Goal: Information Seeking & Learning: Learn about a topic

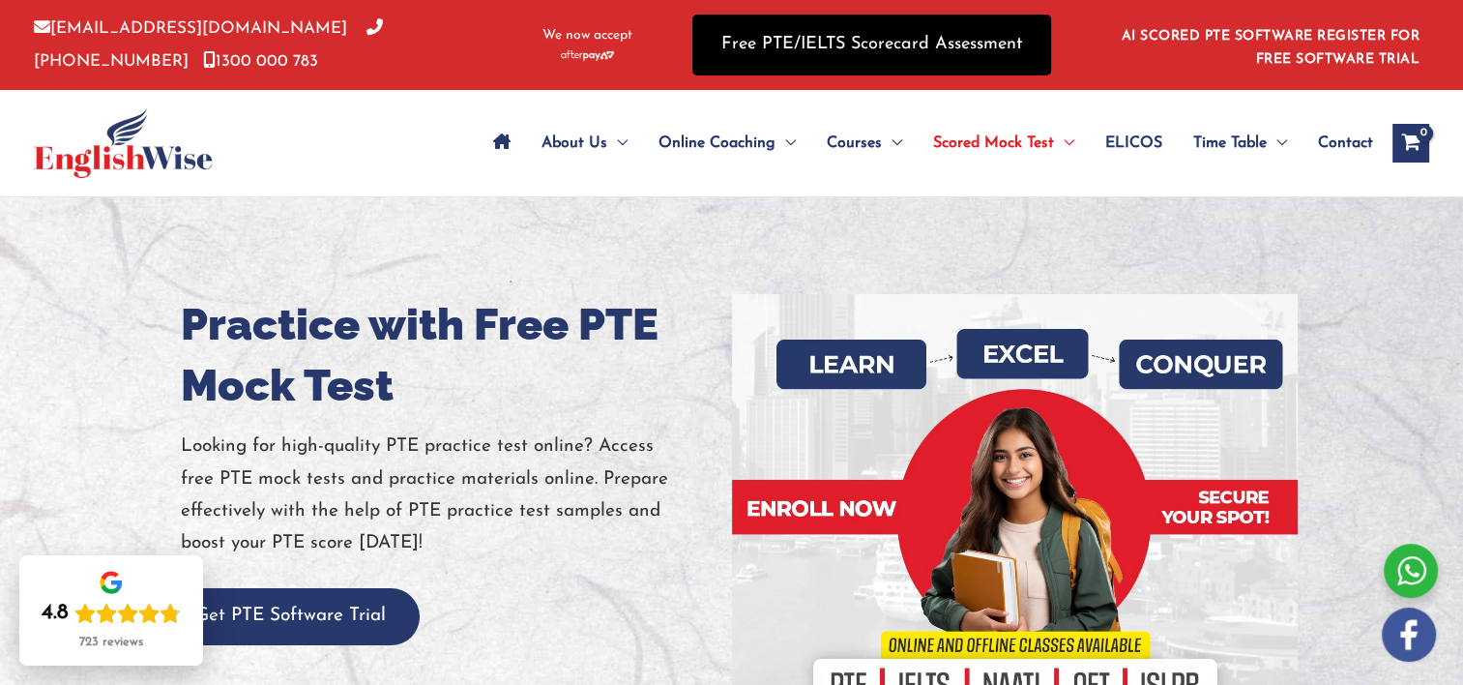
click at [727, 61] on link "Free PTE/IELTS Scorecard Assessment" at bounding box center [871, 45] width 359 height 61
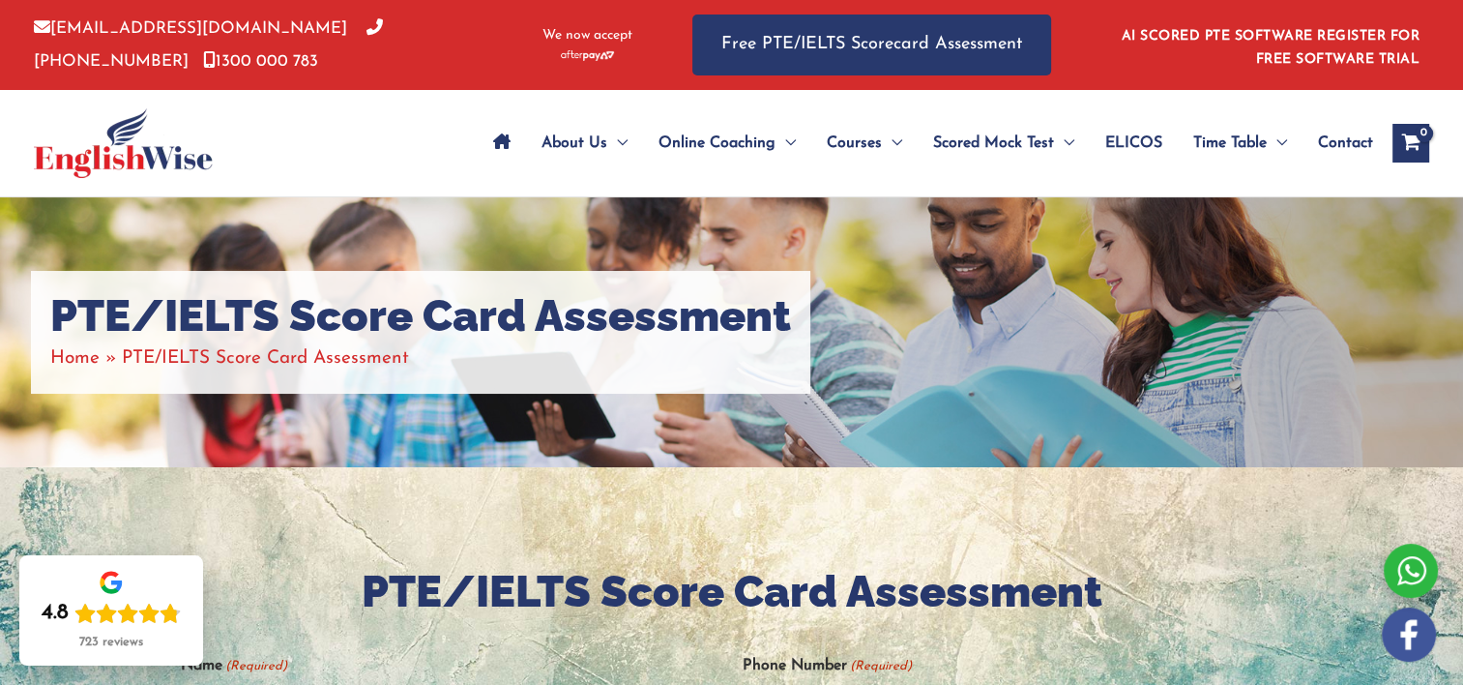
scroll to position [598, 0]
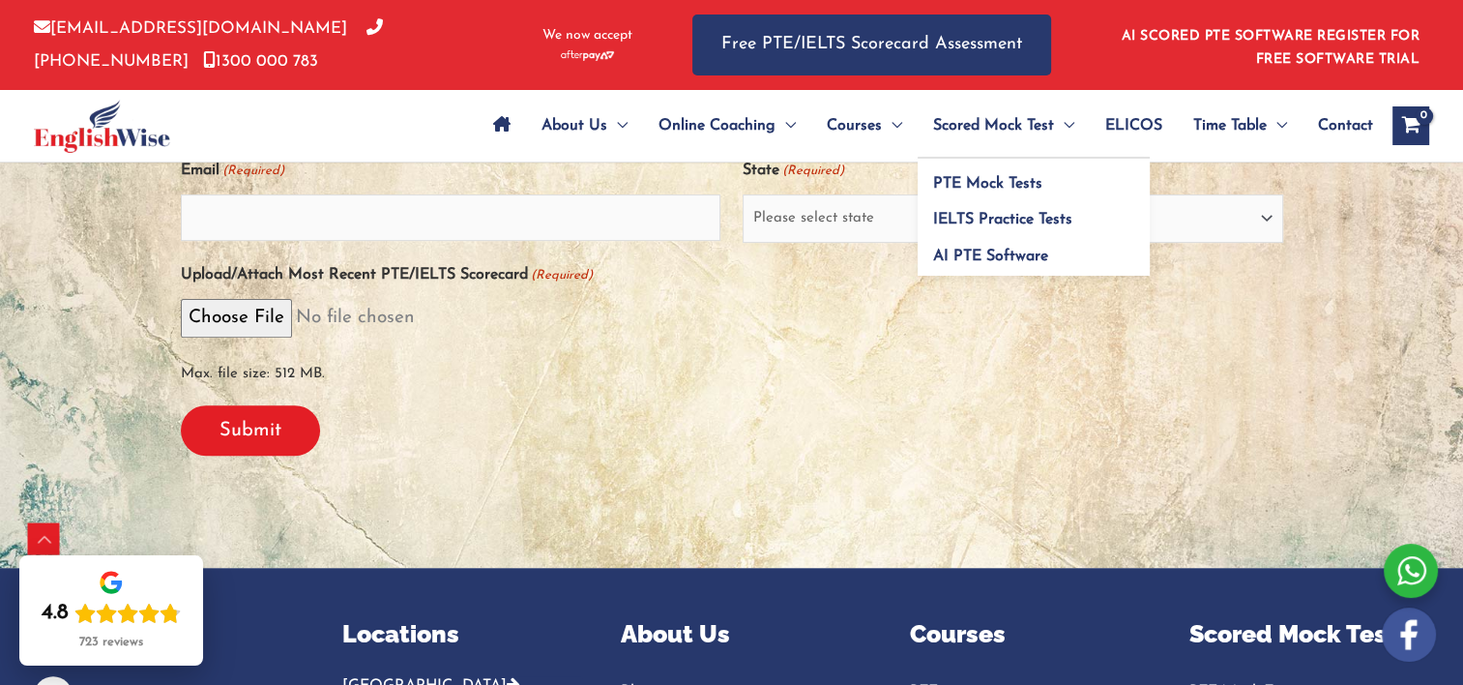
click at [1000, 127] on span "Scored Mock Test" at bounding box center [993, 126] width 121 height 68
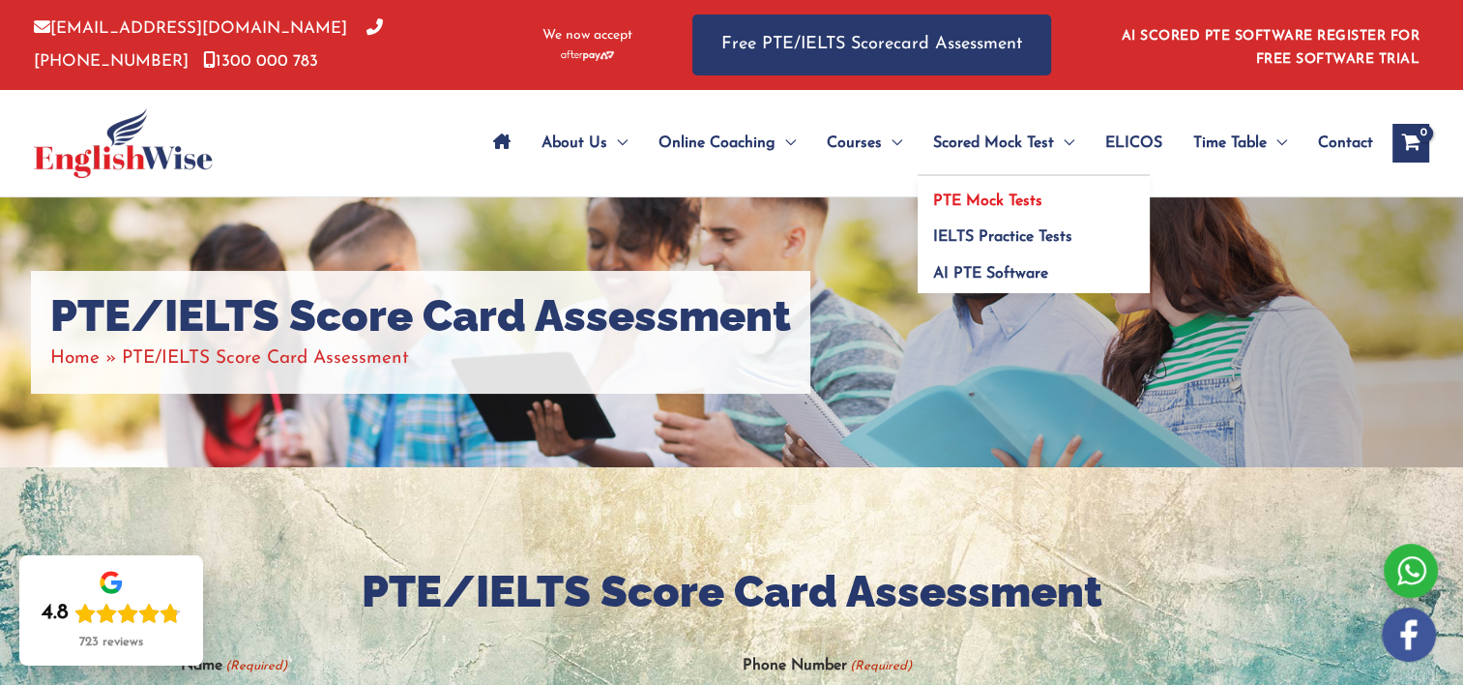
click at [1006, 194] on span "PTE Mock Tests" at bounding box center [987, 200] width 109 height 15
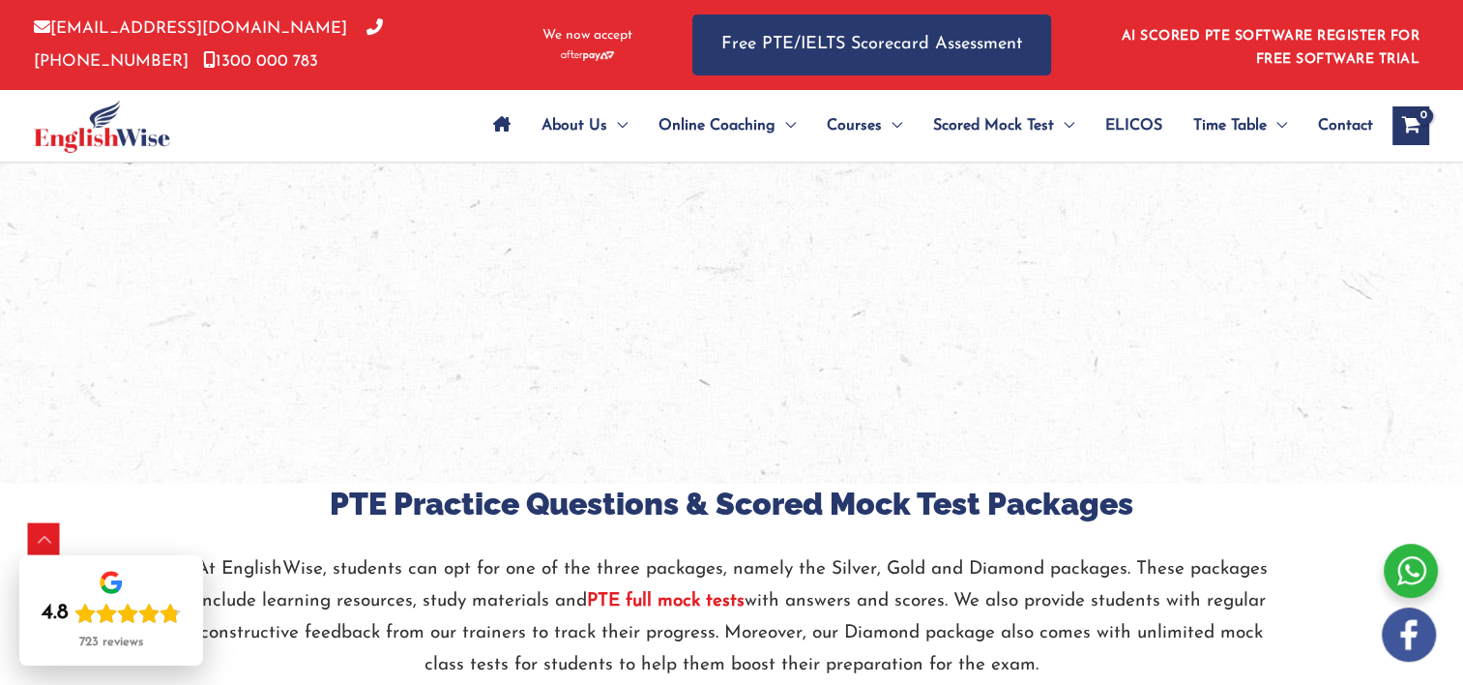
scroll to position [4190, 0]
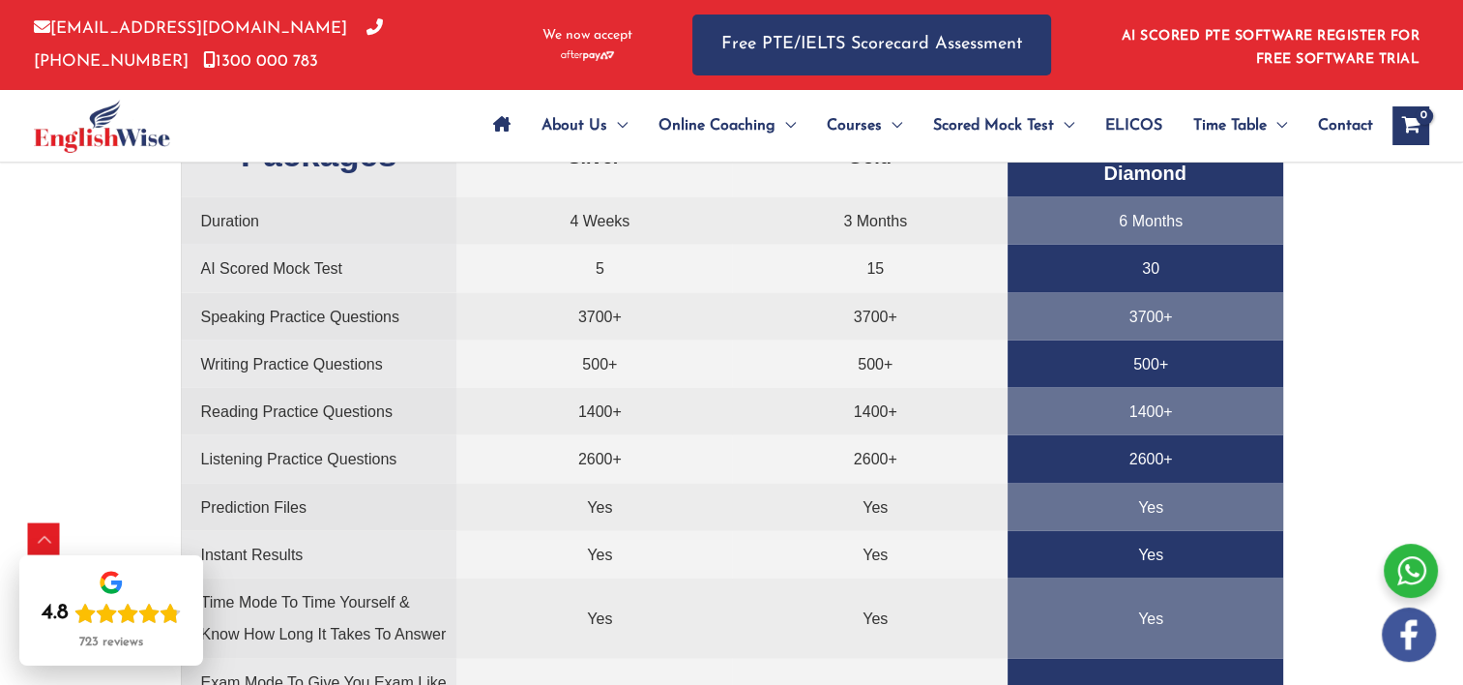
click at [1458, 426] on div "Practice with Free PTE Mock Test Looking for high-quality PTE practice test onl…" at bounding box center [731, 679] width 1463 height 9344
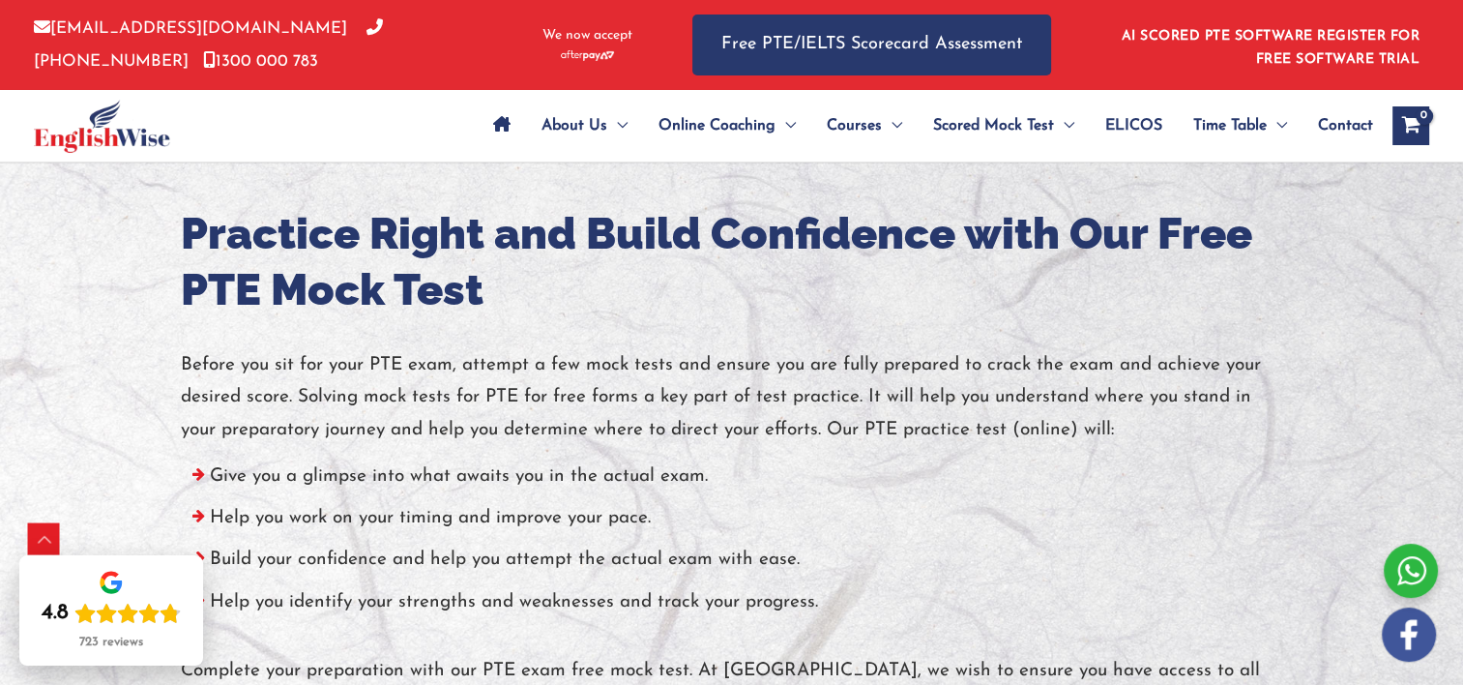
scroll to position [5936, 0]
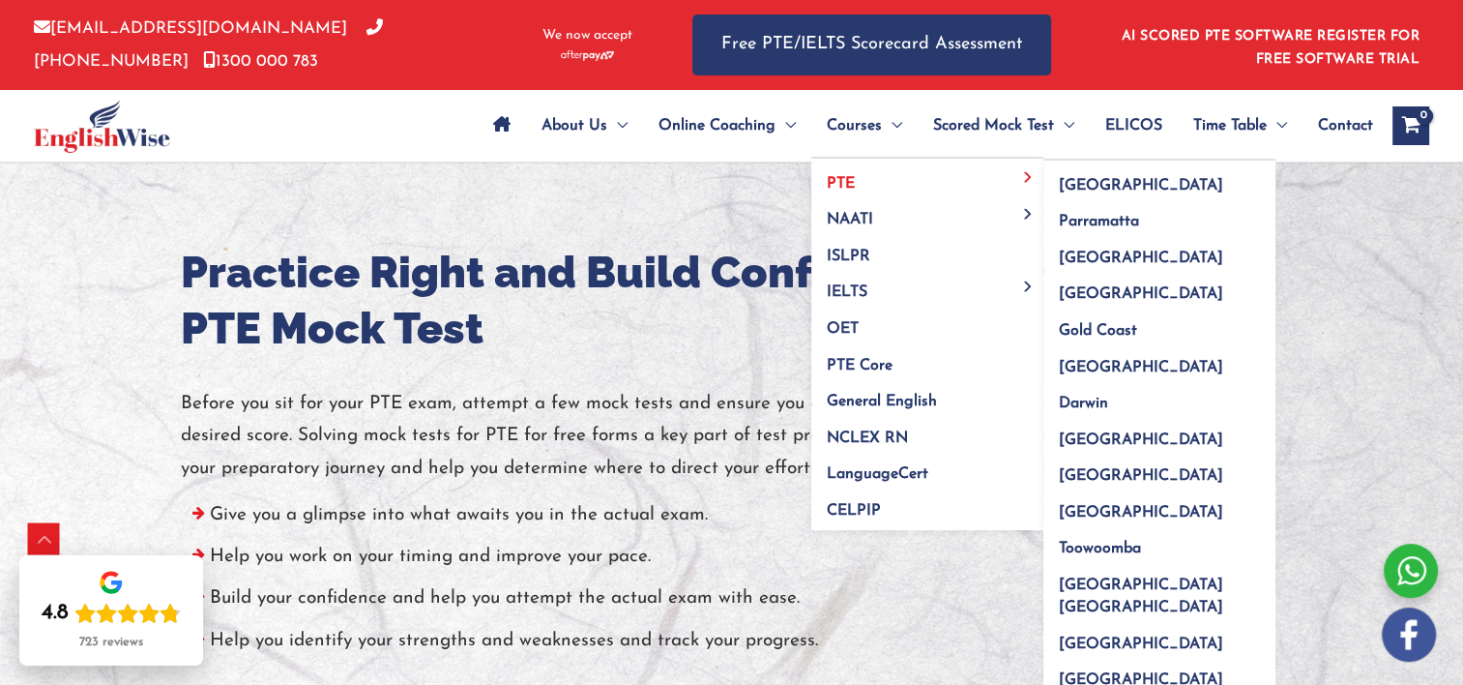
click at [843, 187] on span "PTE" at bounding box center [841, 183] width 28 height 15
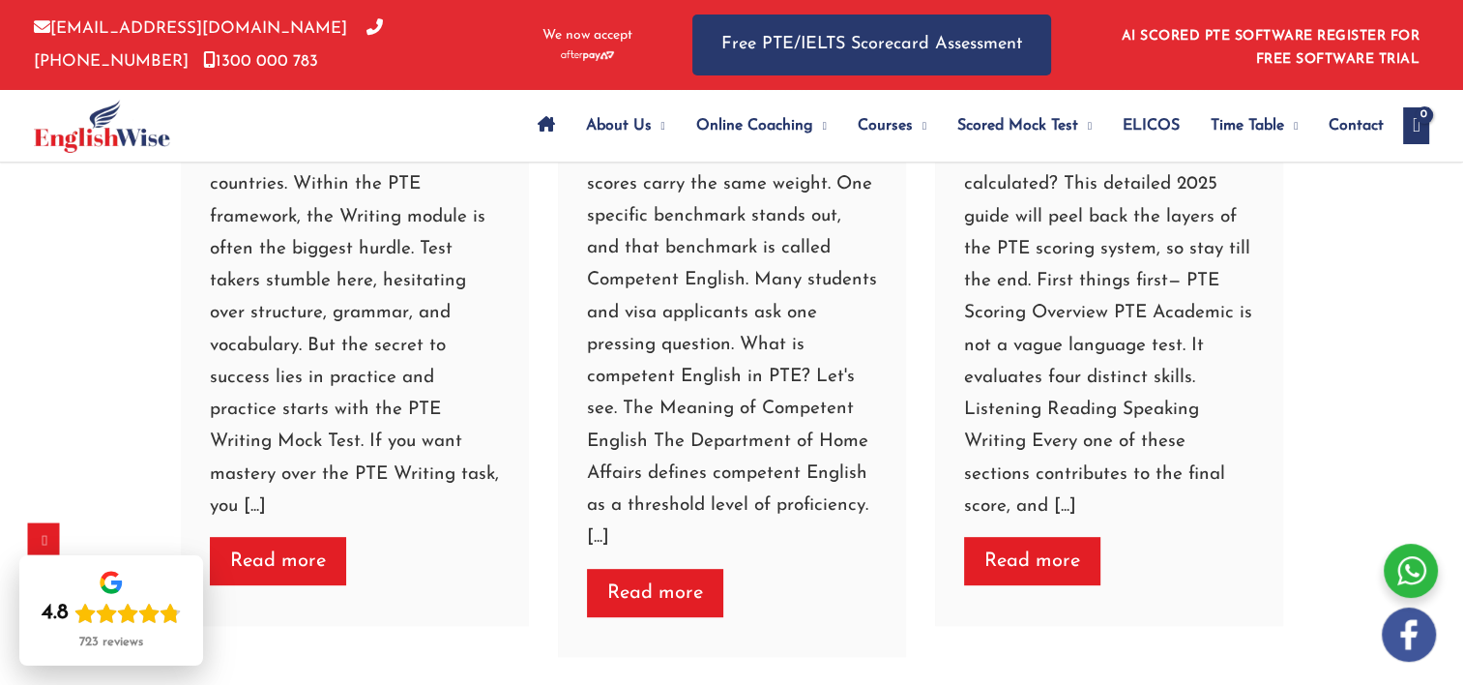
scroll to position [8028, 0]
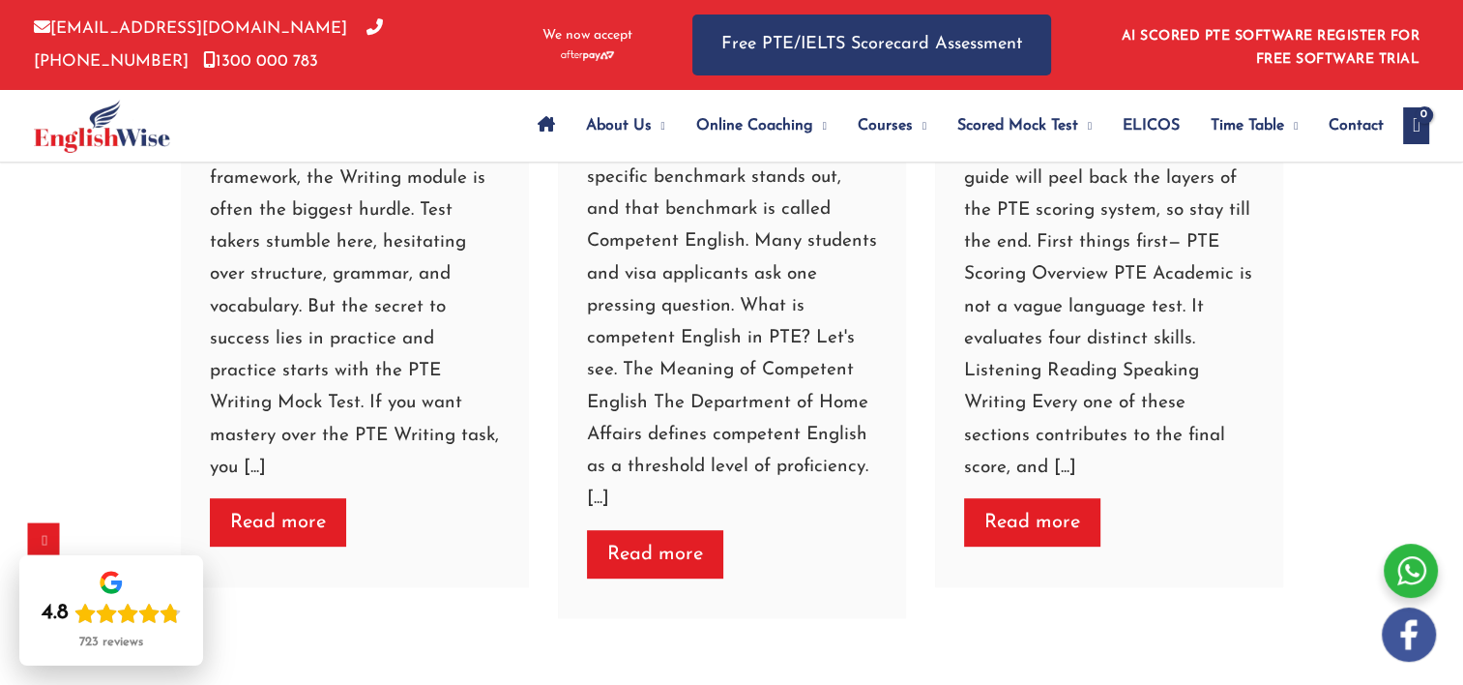
click at [691, 530] on link "Read more" at bounding box center [655, 554] width 136 height 48
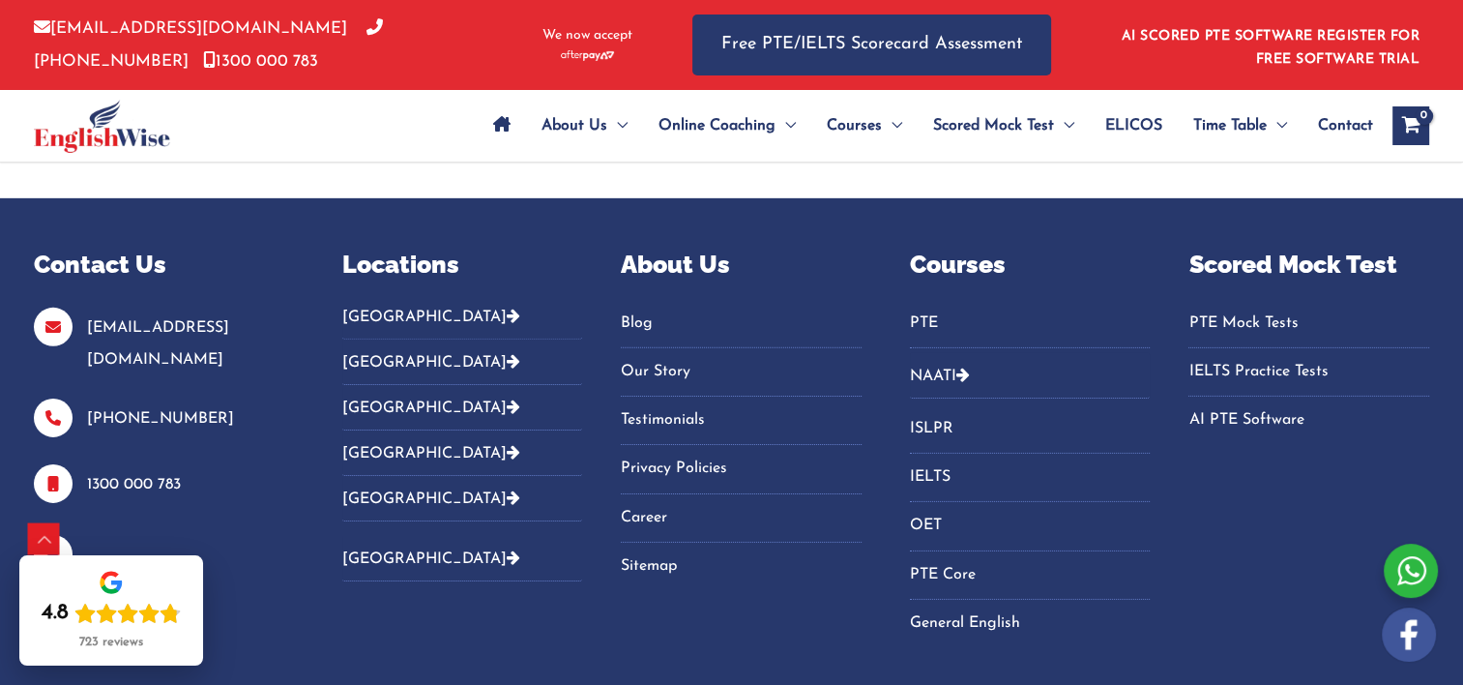
scroll to position [6242, 0]
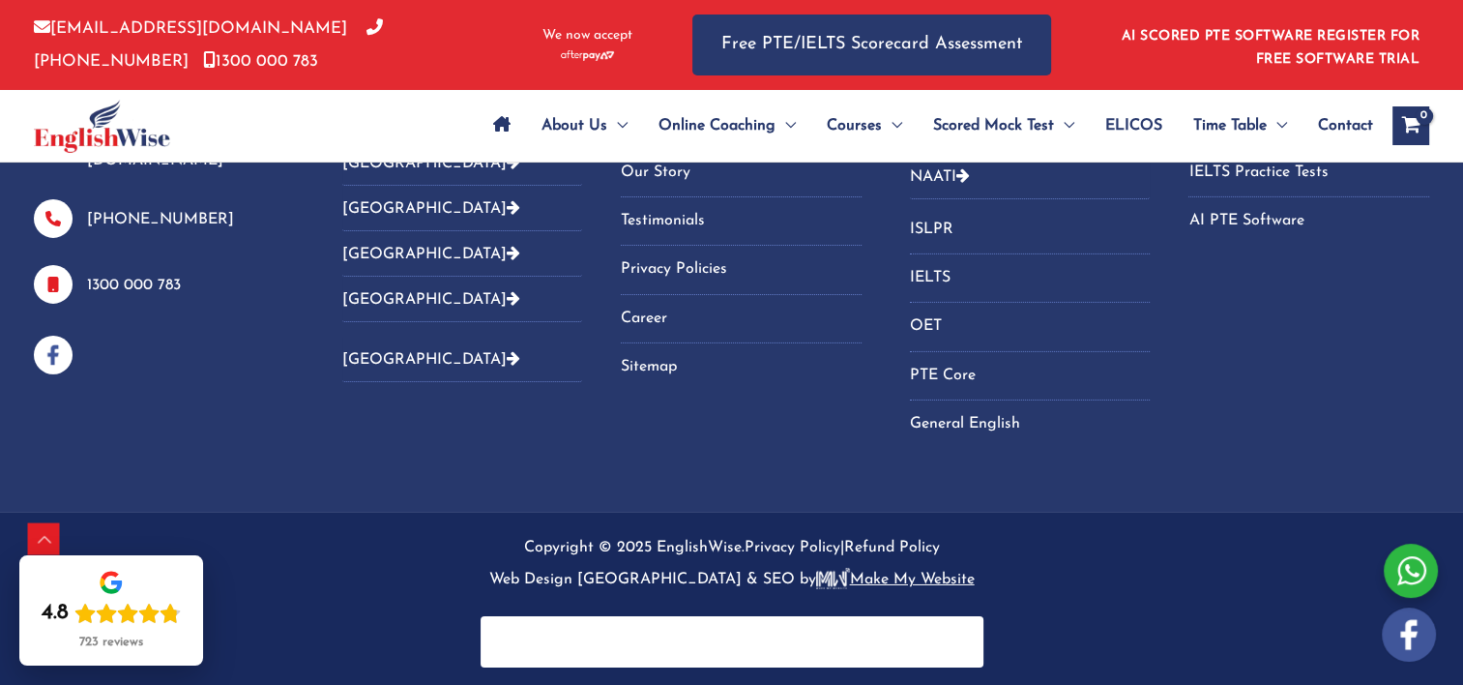
click at [421, 248] on button "[GEOGRAPHIC_DATA]" at bounding box center [462, 253] width 241 height 45
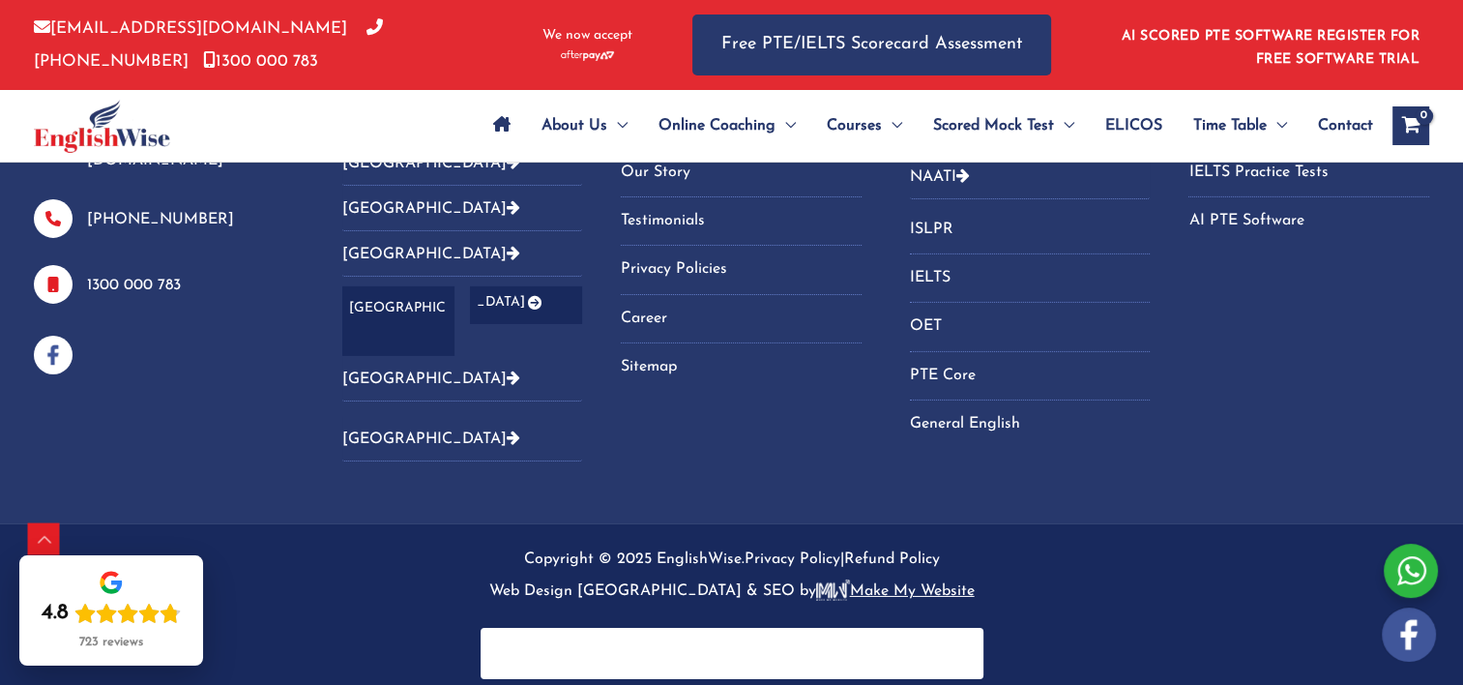
click at [507, 245] on icon "Footer Widget 2" at bounding box center [514, 252] width 14 height 15
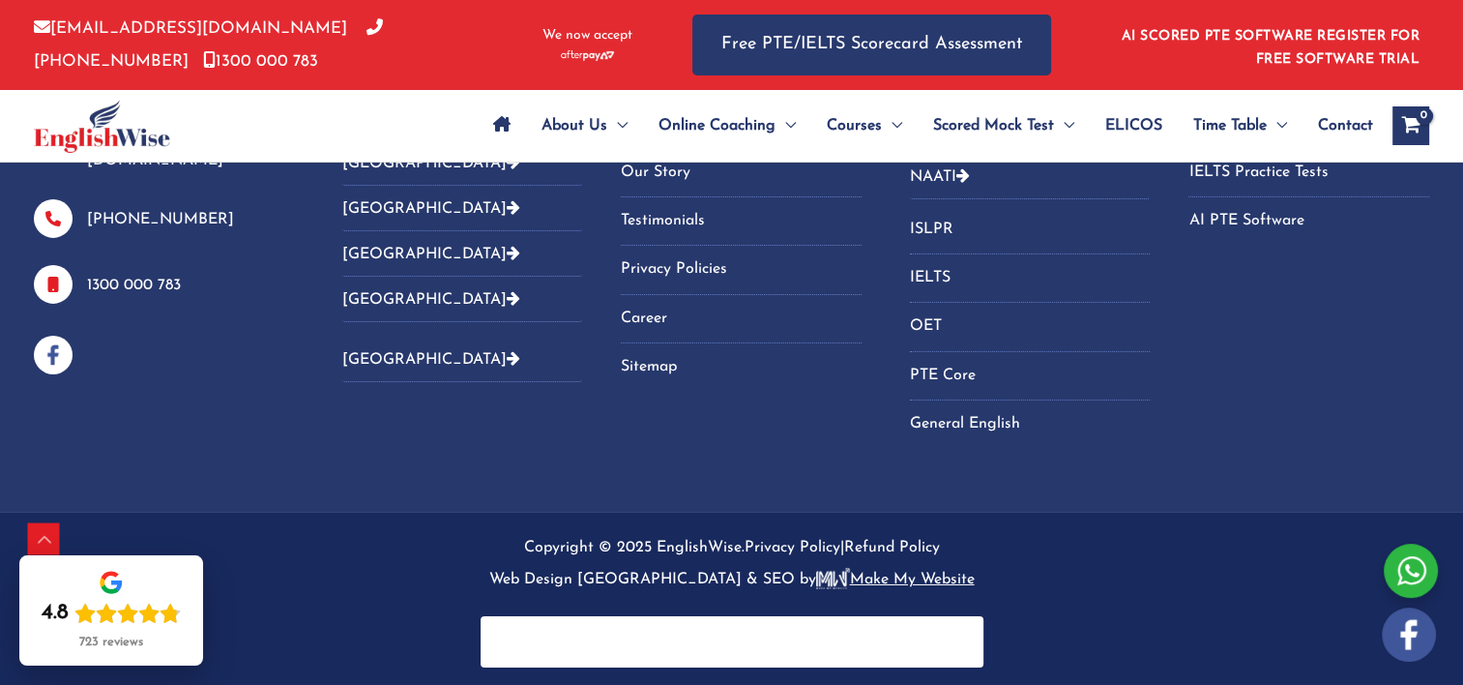
click at [507, 245] on icon "Footer Widget 2" at bounding box center [514, 252] width 14 height 15
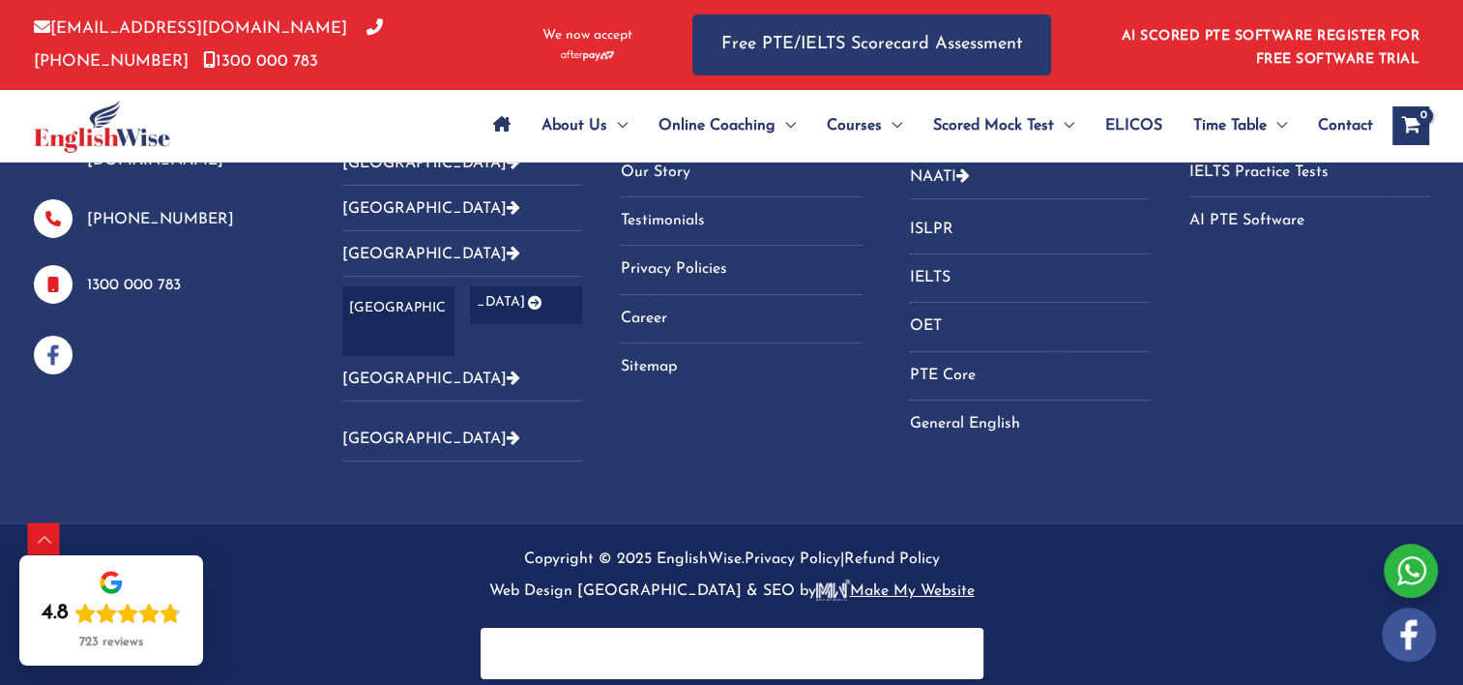
click at [418, 297] on link "[GEOGRAPHIC_DATA]" at bounding box center [462, 321] width 241 height 71
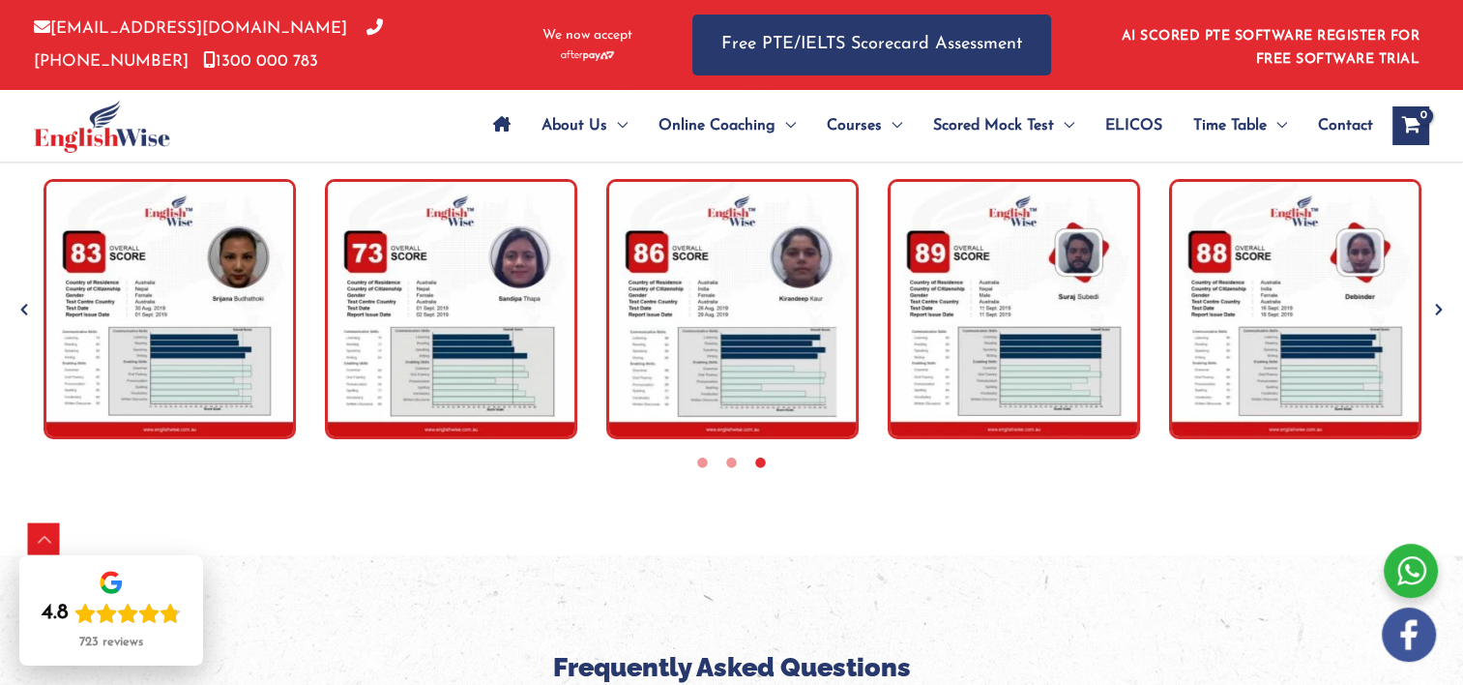
scroll to position [7607, 0]
